Goal: Task Accomplishment & Management: Use online tool/utility

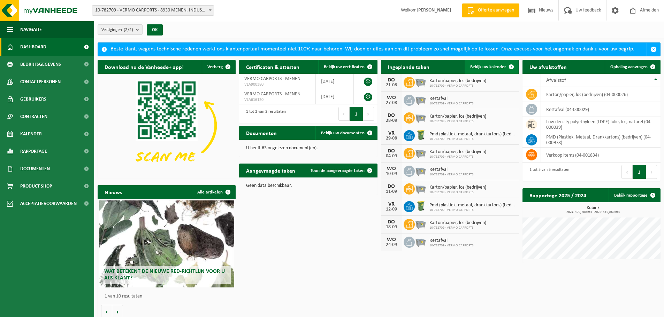
click at [498, 66] on span "Bekijk uw kalender" at bounding box center [488, 67] width 36 height 5
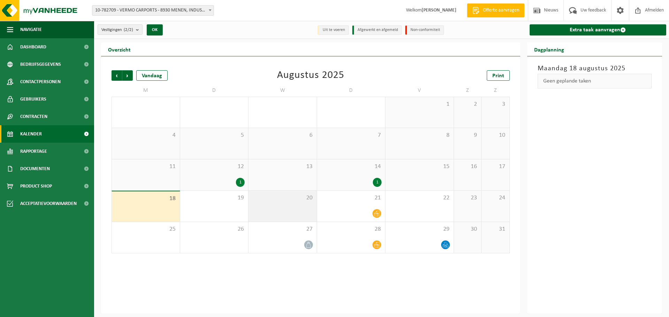
click at [292, 214] on div "20" at bounding box center [282, 206] width 68 height 31
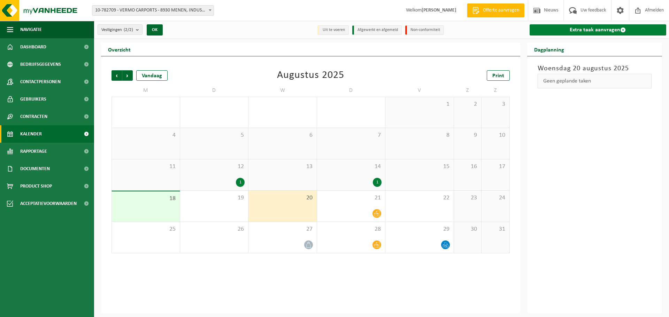
click at [594, 30] on link "Extra taak aanvragen" at bounding box center [598, 29] width 137 height 11
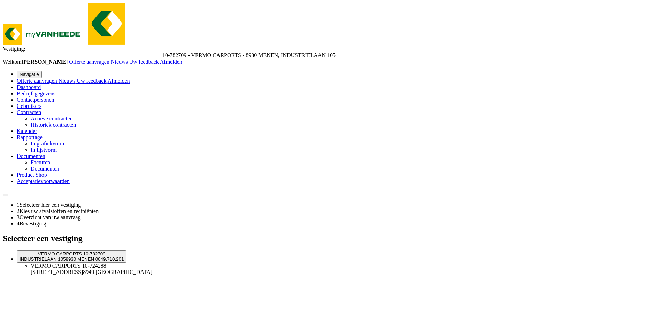
click at [94, 257] on span "8930 MENEN" at bounding box center [80, 259] width 29 height 5
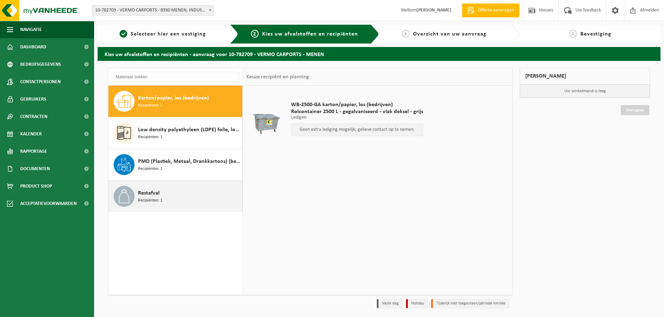
click at [167, 200] on div "Restafval Recipiënten: 1" at bounding box center [189, 196] width 102 height 21
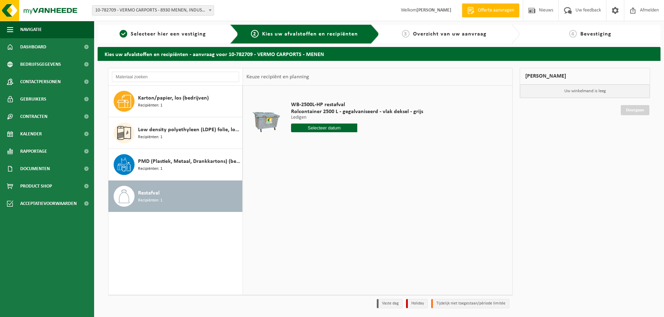
click at [307, 127] on input "text" at bounding box center [324, 128] width 66 height 9
click at [319, 202] on div "20" at bounding box center [322, 200] width 12 height 11
type input "Van [DATE]"
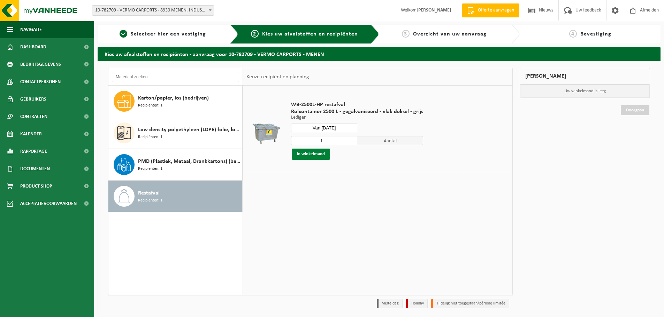
click at [312, 155] on button "In winkelmand" at bounding box center [311, 154] width 38 height 11
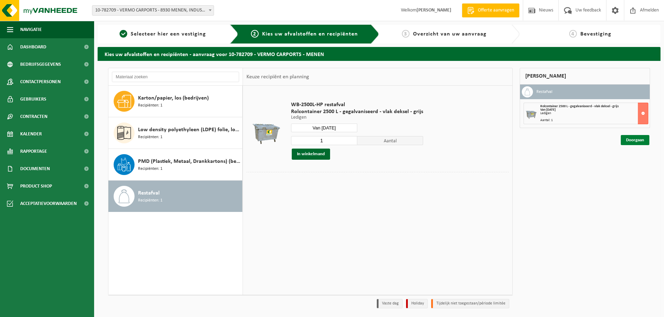
click at [644, 138] on link "Doorgaan" at bounding box center [635, 140] width 29 height 10
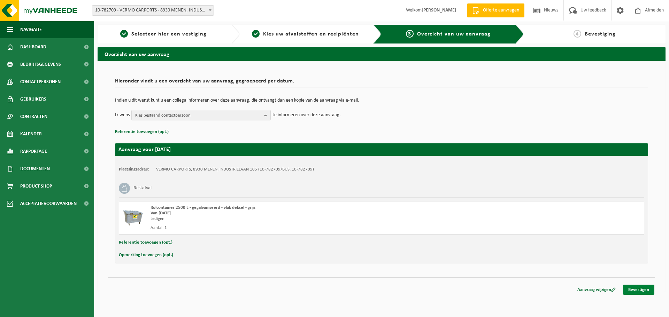
click at [637, 289] on link "Bevestigen" at bounding box center [638, 290] width 31 height 10
